Goal: Navigation & Orientation: Find specific page/section

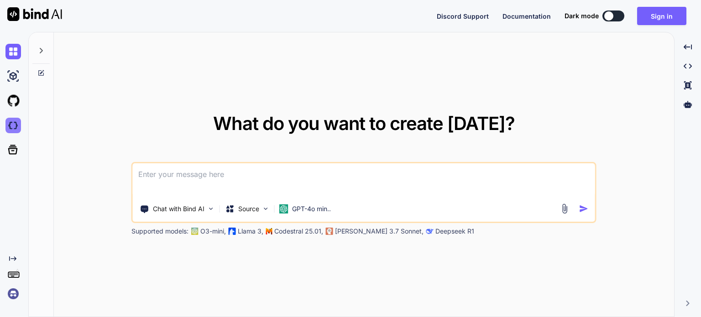
click at [15, 127] on img at bounding box center [13, 126] width 16 height 16
click at [213, 208] on img at bounding box center [211, 209] width 8 height 8
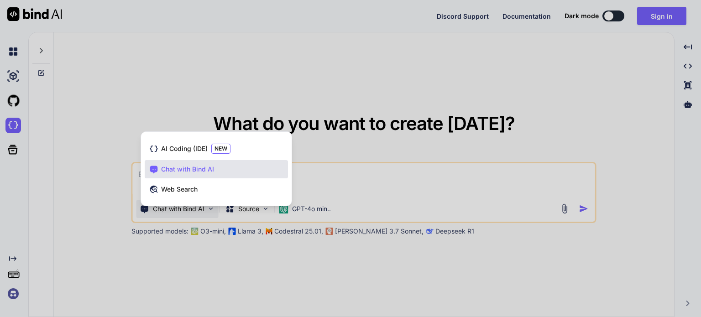
drag, startPoint x: 199, startPoint y: 275, endPoint x: 260, endPoint y: 219, distance: 82.7
click at [203, 270] on div at bounding box center [350, 158] width 701 height 317
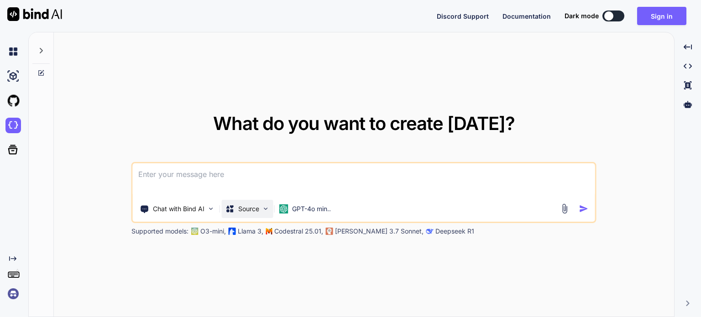
click at [265, 207] on img at bounding box center [266, 209] width 8 height 8
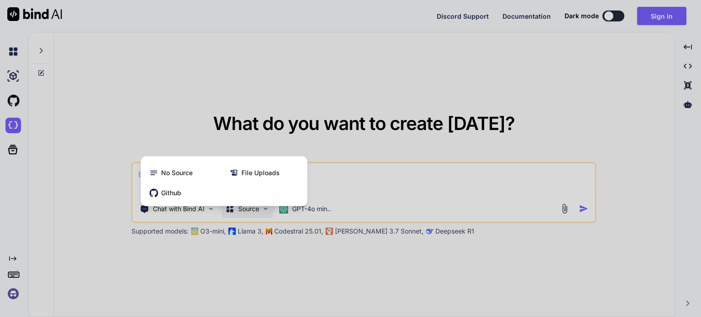
drag, startPoint x: 257, startPoint y: 252, endPoint x: 301, endPoint y: 219, distance: 55.5
click at [256, 252] on div at bounding box center [350, 158] width 701 height 317
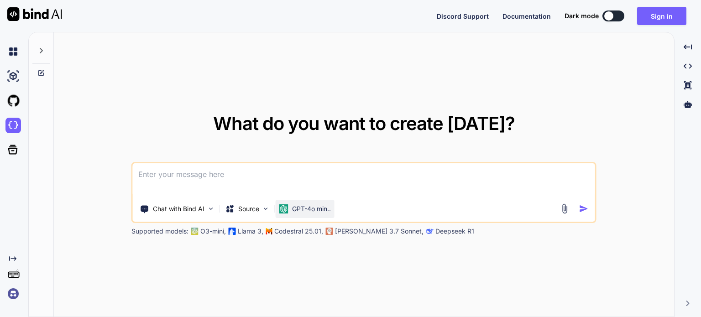
click at [313, 212] on p "GPT-4o min.." at bounding box center [311, 209] width 39 height 9
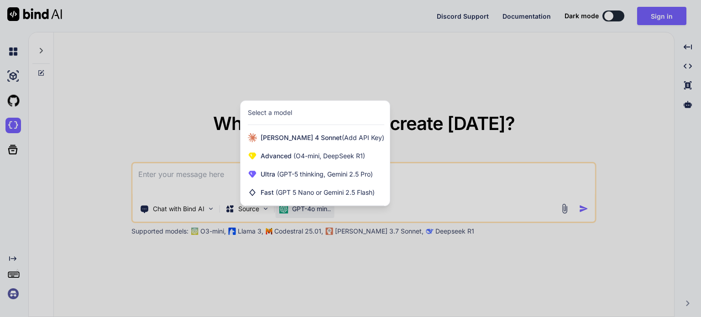
click at [431, 80] on div at bounding box center [350, 158] width 701 height 317
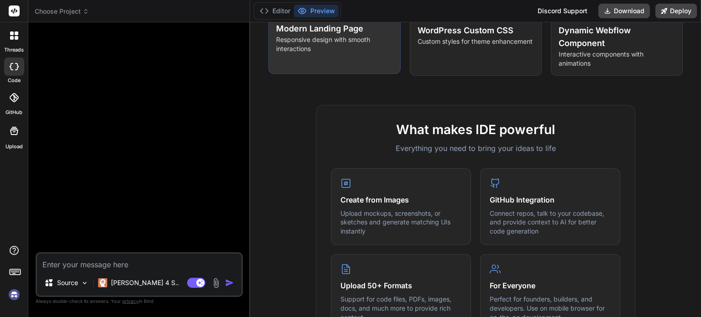
scroll to position [124, 0]
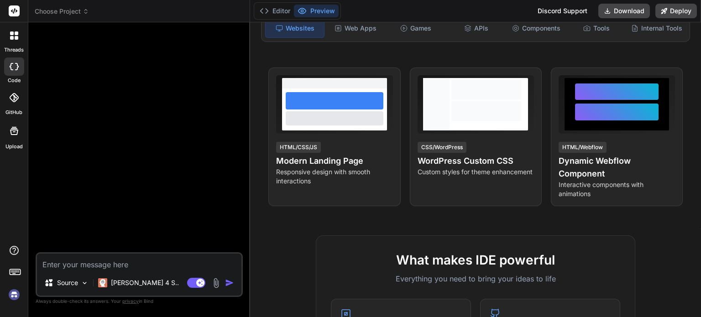
click at [13, 38] on icon at bounding box center [12, 38] width 4 height 4
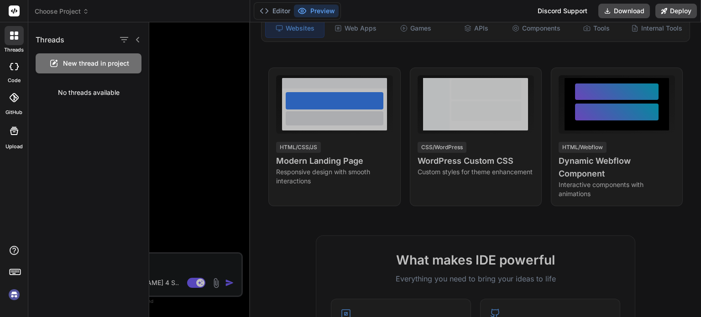
click at [14, 59] on div at bounding box center [14, 67] width 20 height 18
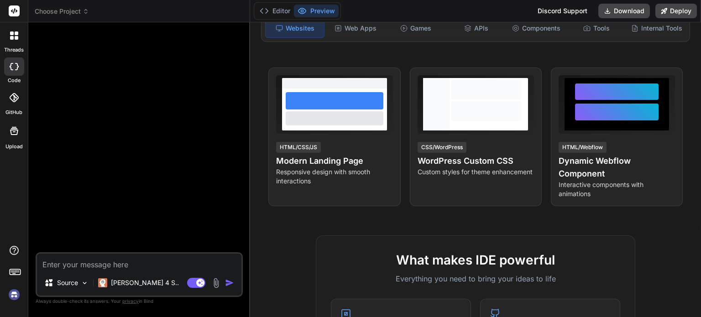
click at [11, 91] on div at bounding box center [14, 98] width 20 height 20
type textarea "x"
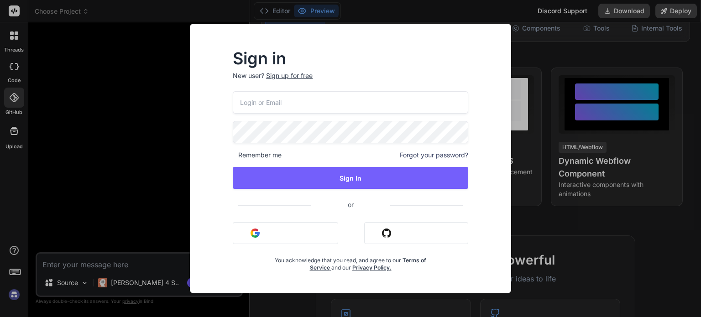
click at [15, 119] on div "Sign in New user? Sign up for free Remember me Forgot your password? Sign In or…" at bounding box center [350, 158] width 701 height 317
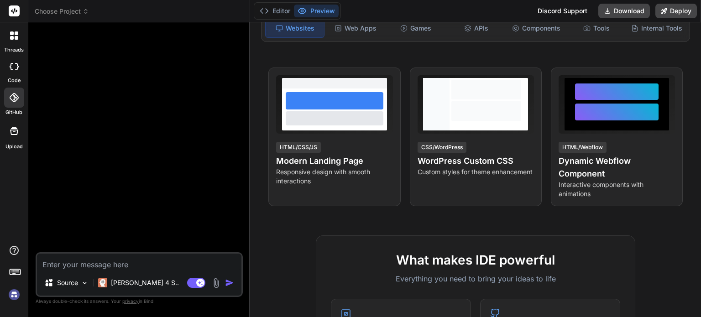
click at [11, 138] on div at bounding box center [14, 131] width 22 height 22
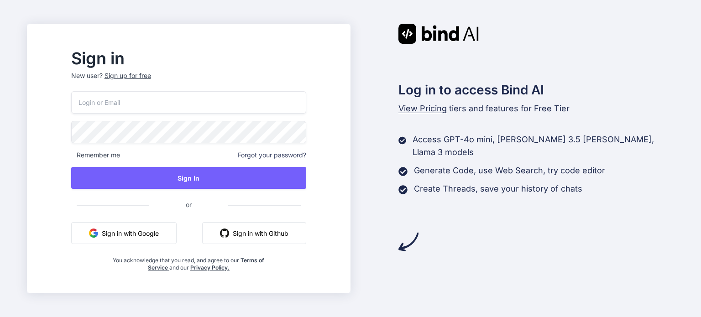
click at [431, 106] on span "View Pricing" at bounding box center [423, 109] width 48 height 10
click at [426, 108] on span "View Pricing" at bounding box center [423, 109] width 48 height 10
click at [429, 112] on span "View Pricing" at bounding box center [423, 109] width 48 height 10
